Goal: Information Seeking & Learning: Learn about a topic

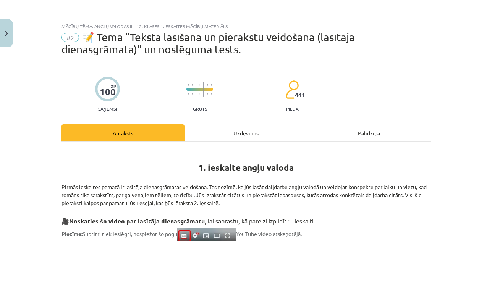
scroll to position [213, 0]
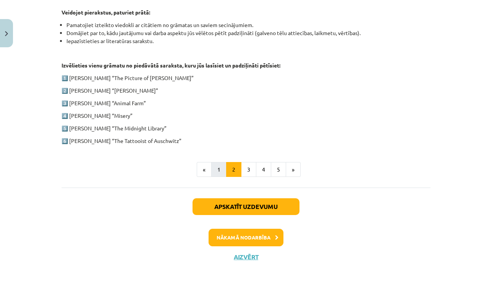
click at [218, 166] on button "1" at bounding box center [218, 169] width 15 height 15
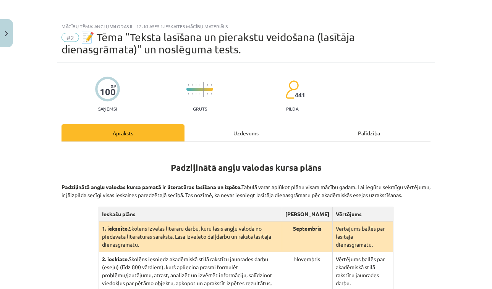
scroll to position [208, 0]
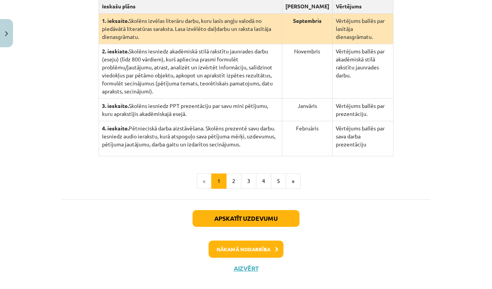
click at [9, 35] on button "Close" at bounding box center [6, 33] width 13 height 28
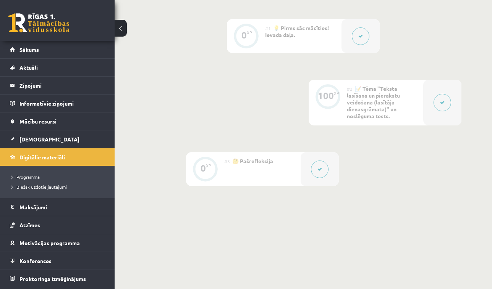
click at [416, 103] on div "#2 📝 Tēma "Teksta lasīšana un pierakstu veidošana (lasītāja dienasgrāmata)" un …" at bounding box center [385, 103] width 76 height 46
click at [426, 101] on div at bounding box center [442, 103] width 38 height 46
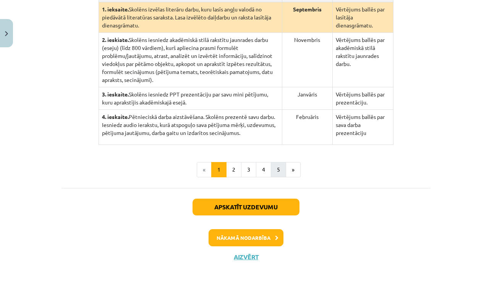
click at [281, 172] on button "5" at bounding box center [278, 169] width 15 height 15
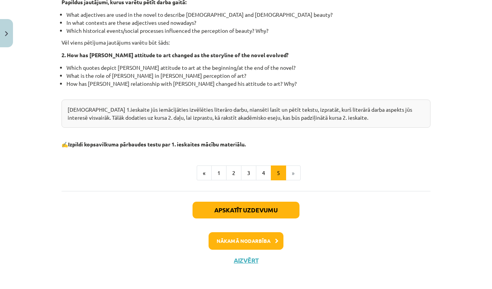
scroll to position [149, 0]
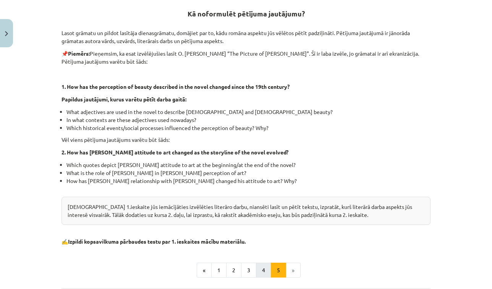
click at [262, 274] on button "4" at bounding box center [263, 270] width 15 height 15
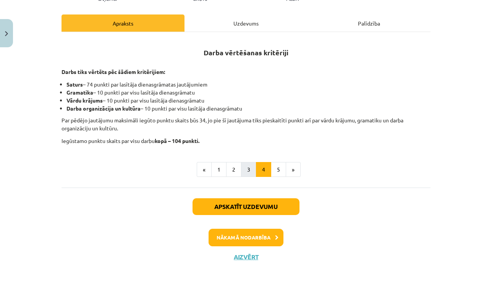
click at [247, 173] on button "3" at bounding box center [248, 169] width 15 height 15
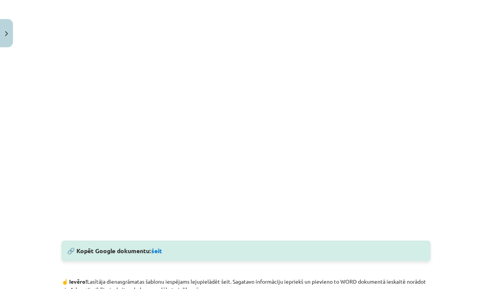
scroll to position [183, 0]
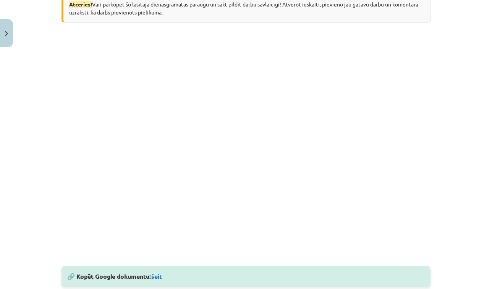
click at [38, 143] on div "Mācību tēma: Angļu valodas ii - 12. klases 1.ieskaites mācību materiāls #2 📝 Tē…" at bounding box center [246, 144] width 492 height 289
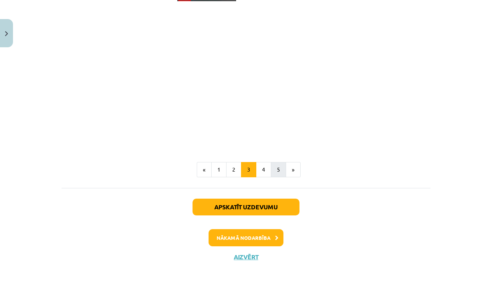
click at [276, 168] on button "5" at bounding box center [278, 169] width 15 height 15
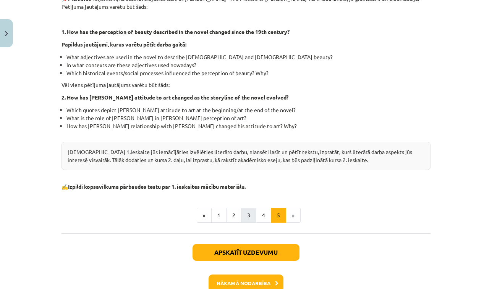
click at [256, 215] on button "3" at bounding box center [248, 215] width 15 height 15
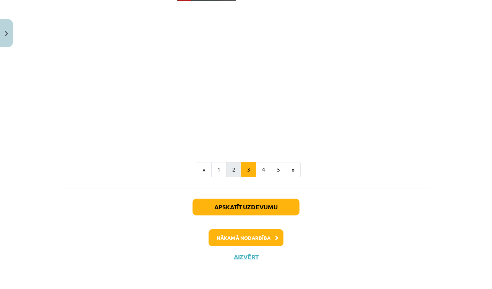
click at [228, 174] on button "2" at bounding box center [233, 169] width 15 height 15
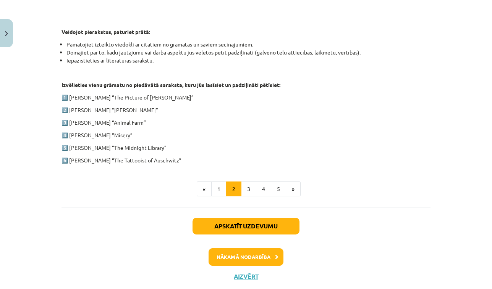
scroll to position [374, 0]
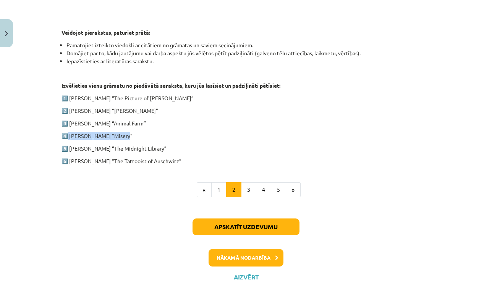
drag, startPoint x: 126, startPoint y: 134, endPoint x: 69, endPoint y: 134, distance: 56.9
click at [69, 134] on p "4️⃣ [PERSON_NAME] “Misery”" at bounding box center [245, 136] width 369 height 8
copy p "[PERSON_NAME] “Misery”"
